Goal: Information Seeking & Learning: Learn about a topic

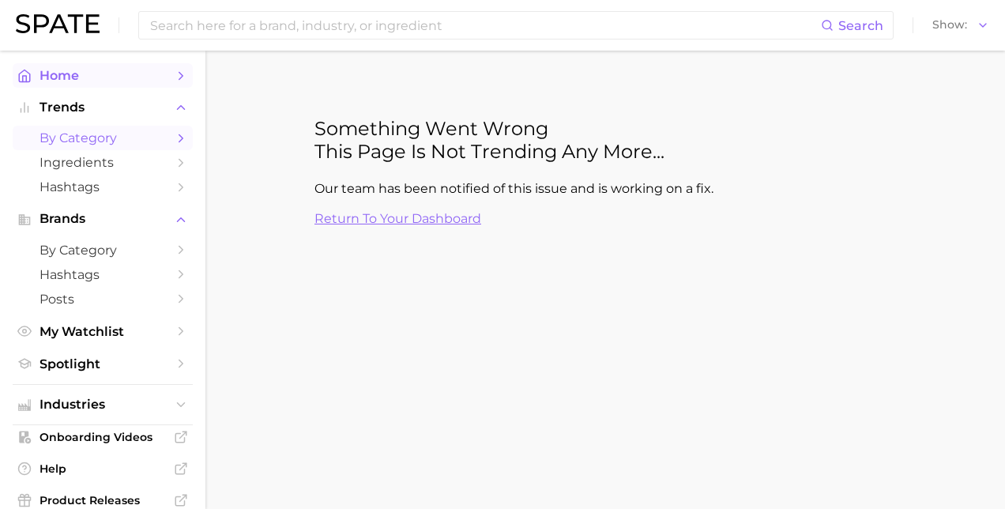
click at [112, 65] on link "Home" at bounding box center [103, 75] width 180 height 24
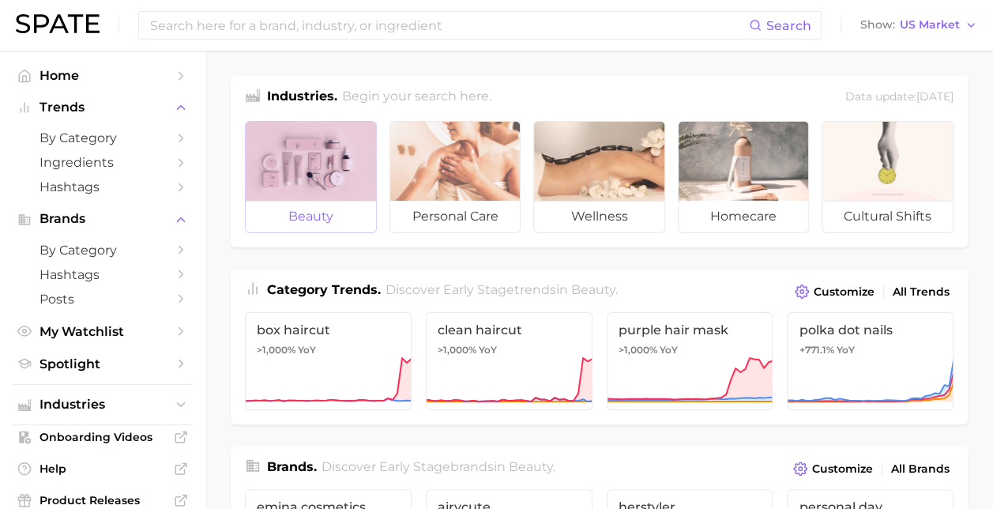
click at [339, 183] on div at bounding box center [311, 161] width 130 height 79
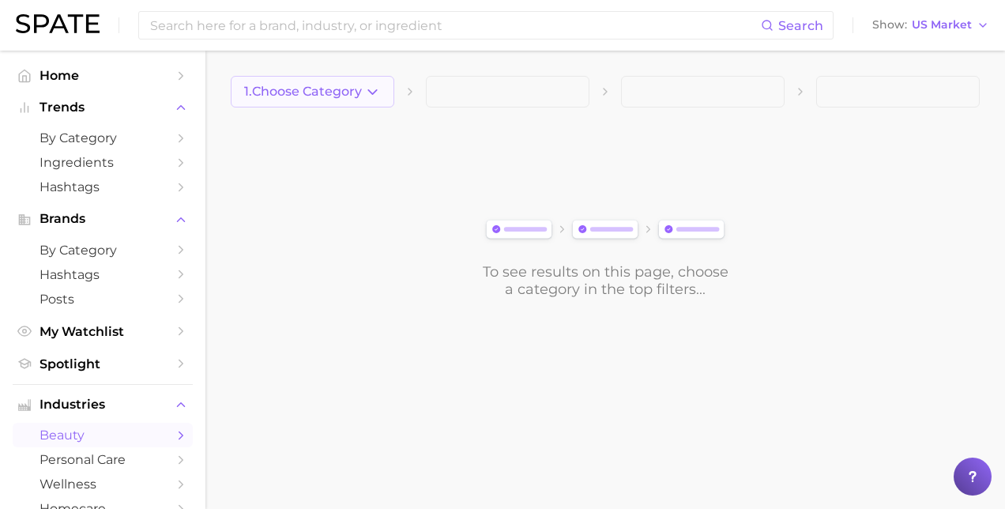
click at [353, 84] on button "1. Choose Category" at bounding box center [313, 92] width 164 height 32
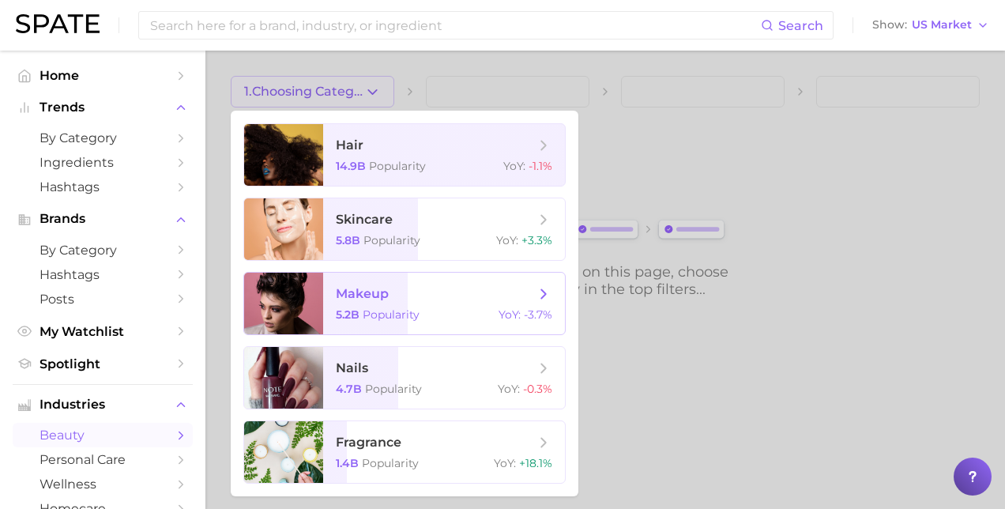
click at [386, 295] on span "makeup" at bounding box center [362, 293] width 53 height 15
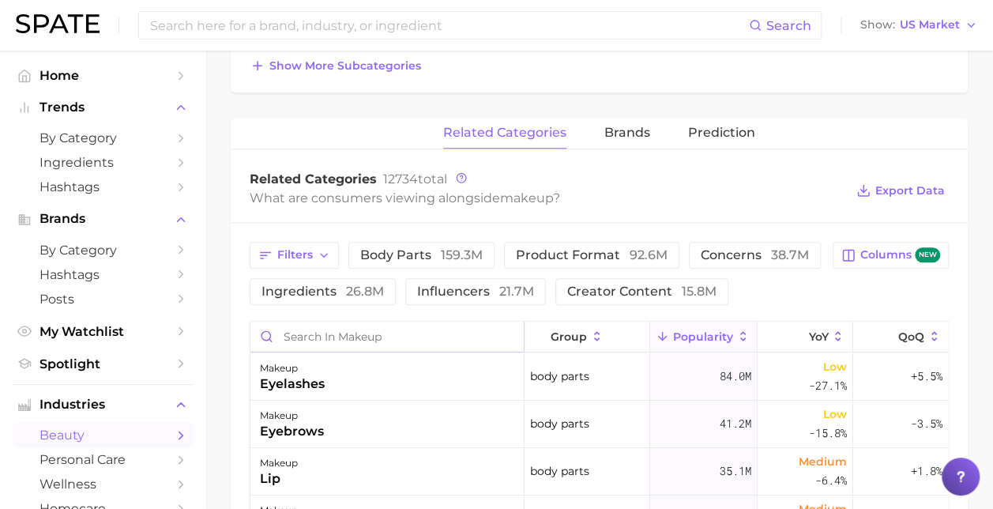
scroll to position [562, 0]
click at [543, 256] on span "product format 92.6m" at bounding box center [592, 256] width 152 height 13
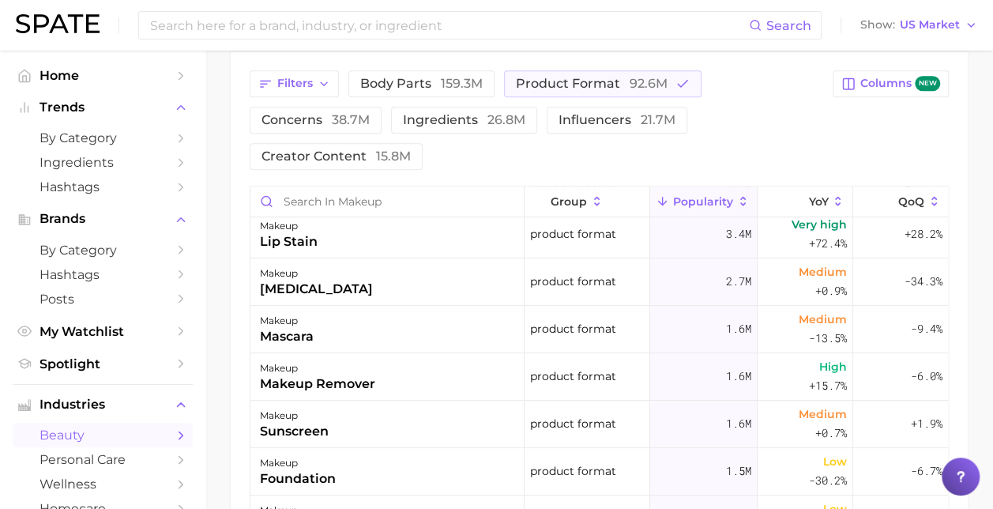
scroll to position [290, 0]
